Goal: Task Accomplishment & Management: Complete application form

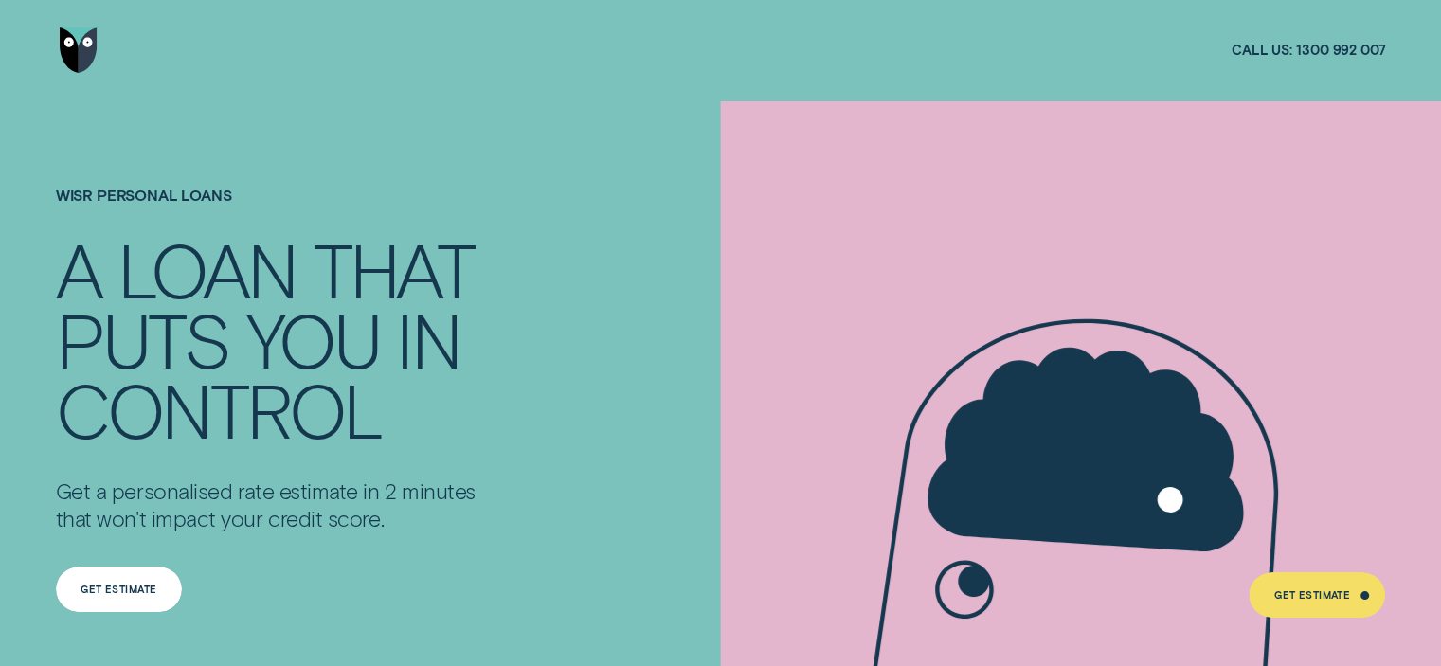
click at [122, 586] on div "Get Estimate" at bounding box center [119, 589] width 76 height 9
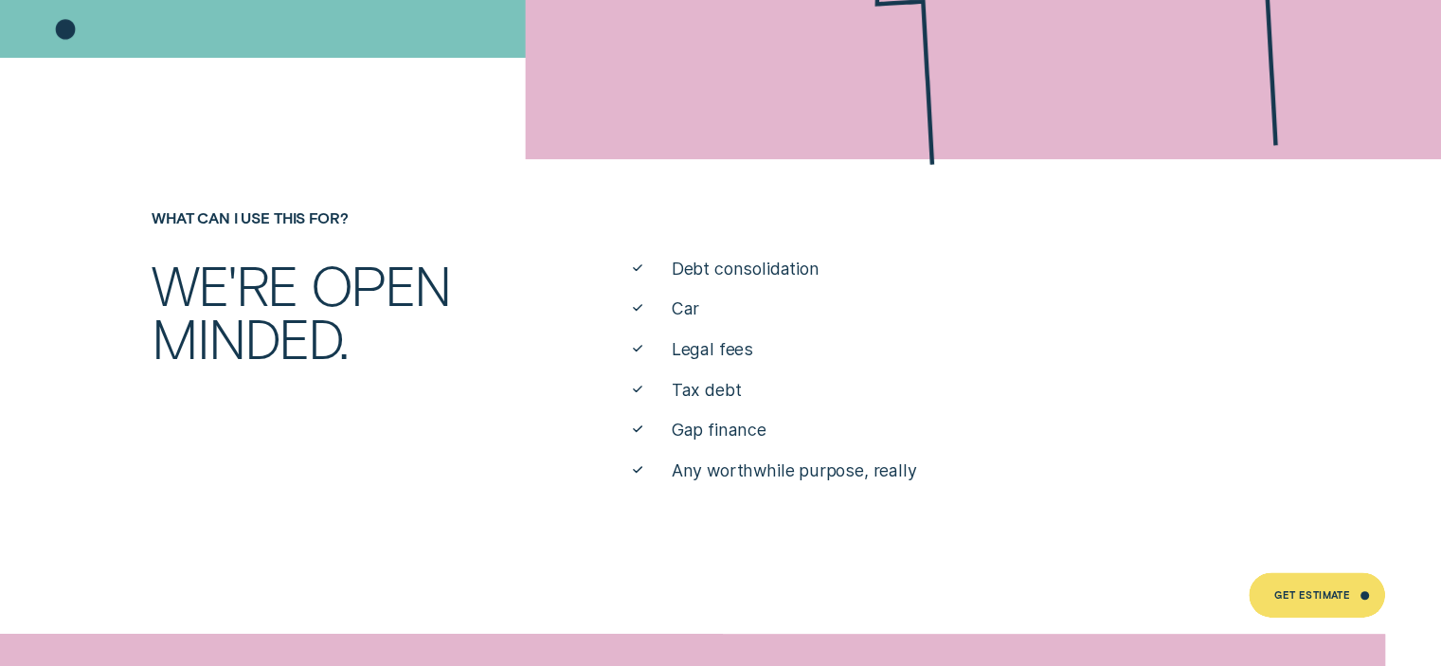
scroll to position [758, 0]
